Goal: Task Accomplishment & Management: Manage account settings

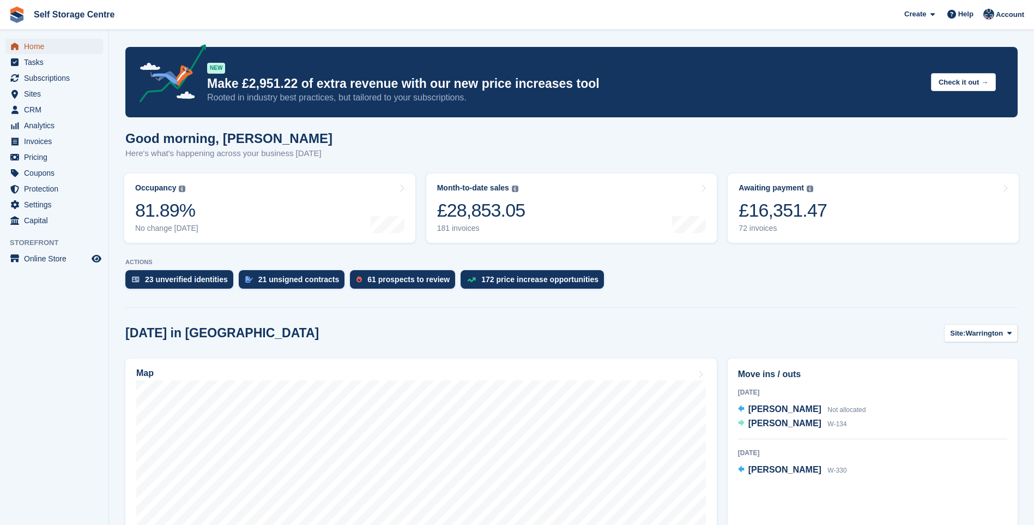
click at [31, 45] on span "Home" at bounding box center [56, 46] width 65 height 15
click at [812, 215] on div "£16,507.47" at bounding box center [783, 210] width 88 height 22
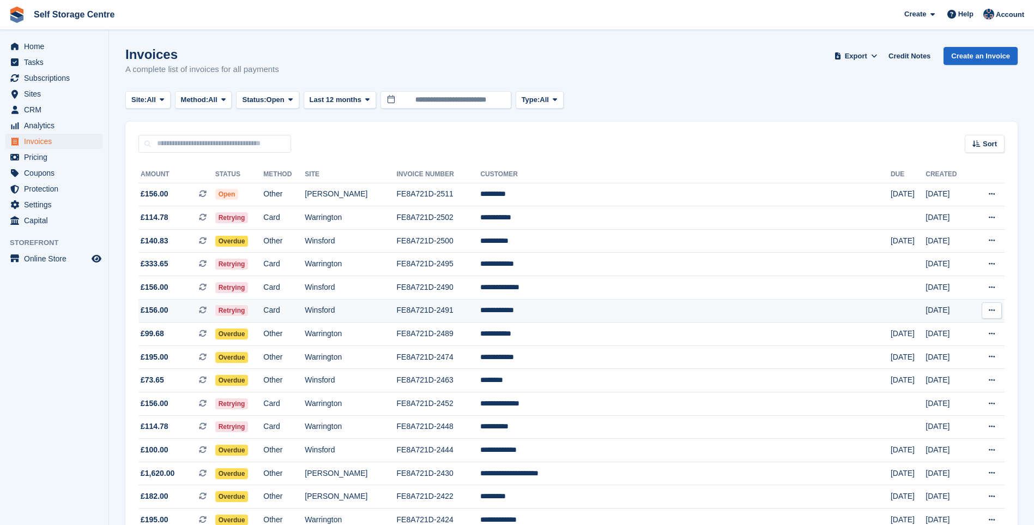
click at [604, 309] on td "**********" at bounding box center [685, 310] width 411 height 23
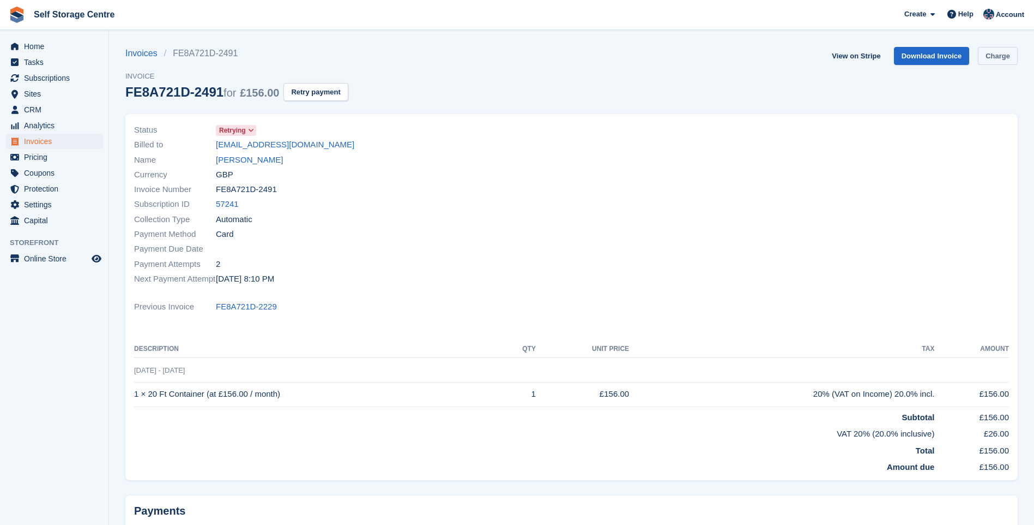
click at [998, 57] on link "Charge" at bounding box center [998, 56] width 40 height 18
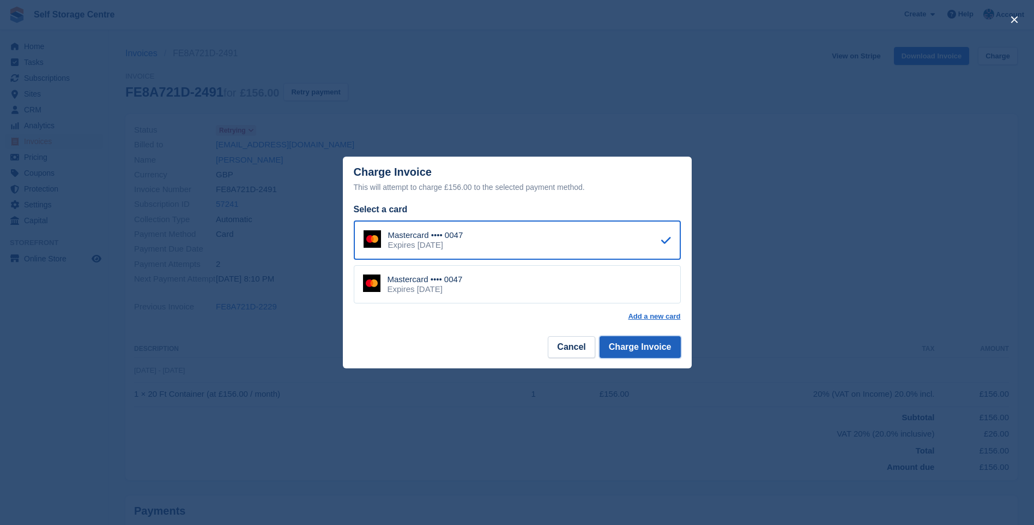
click at [647, 351] on button "Charge Invoice" at bounding box center [640, 347] width 81 height 22
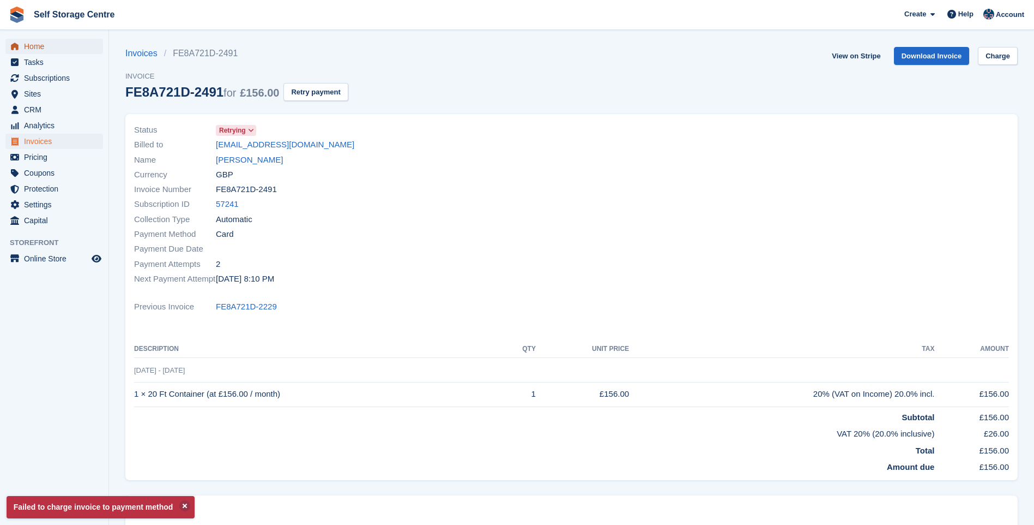
click at [50, 46] on span "Home" at bounding box center [56, 46] width 65 height 15
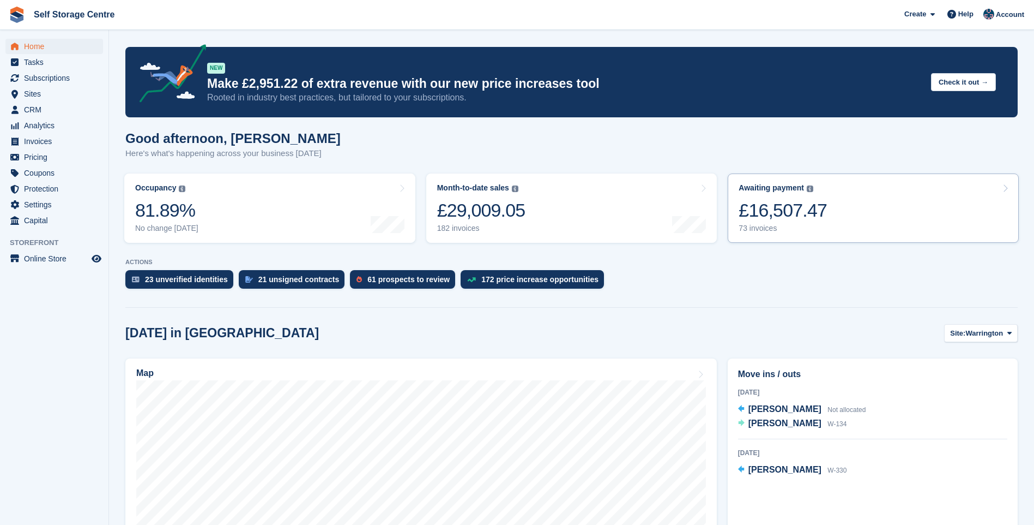
click at [854, 206] on link "Awaiting payment The total outstanding balance on all open invoices. £16,507.47…" at bounding box center [873, 207] width 291 height 69
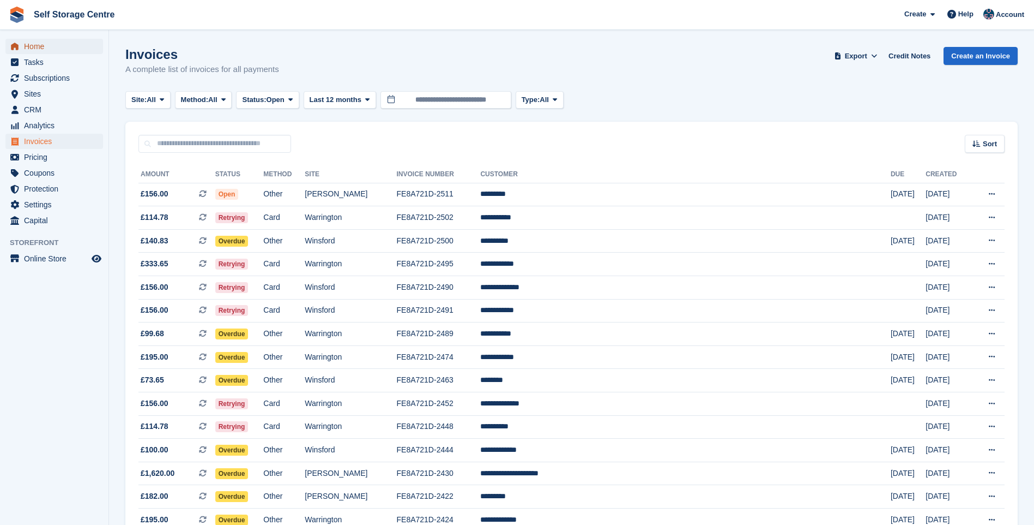
click at [31, 46] on span "Home" at bounding box center [56, 46] width 65 height 15
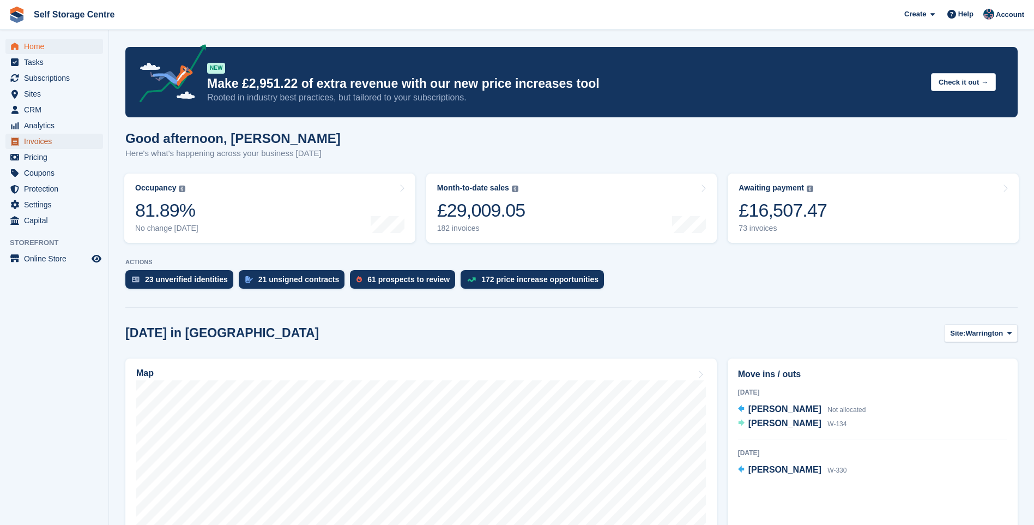
click at [35, 142] on span "Invoices" at bounding box center [56, 141] width 65 height 15
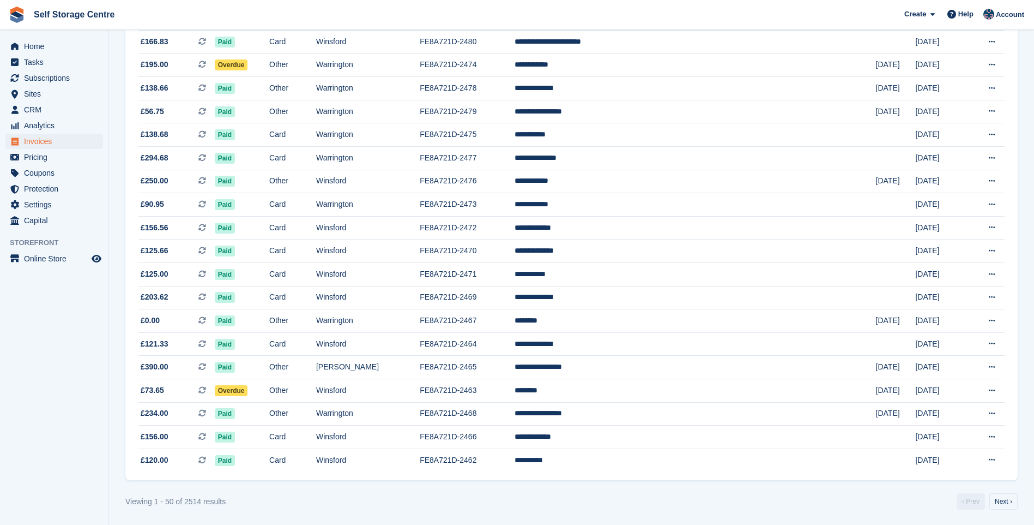
scroll to position [874, 0]
click at [1000, 503] on link "Next ›" at bounding box center [1004, 500] width 28 height 16
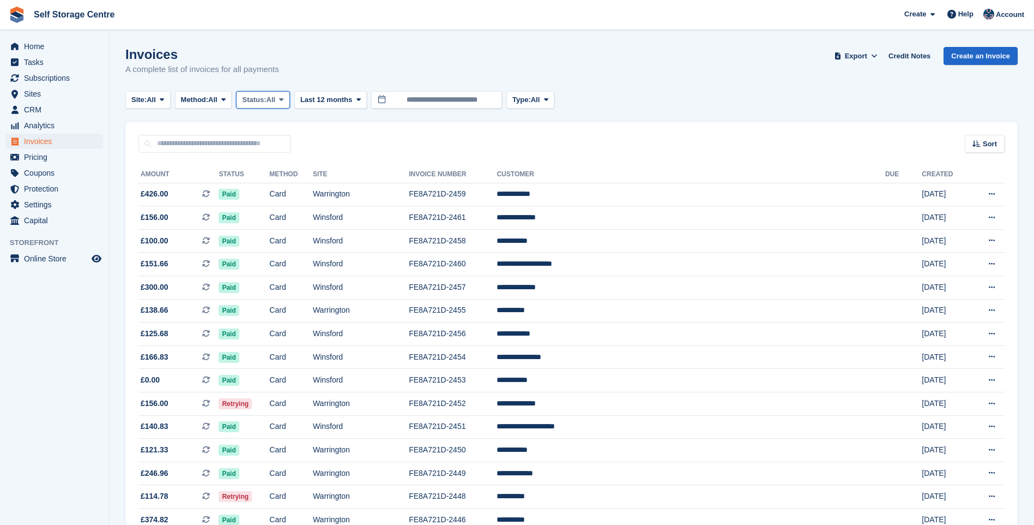
click at [276, 99] on span "All" at bounding box center [271, 99] width 9 height 11
click at [287, 180] on link "Open" at bounding box center [288, 184] width 95 height 20
